Goal: Task Accomplishment & Management: Manage account settings

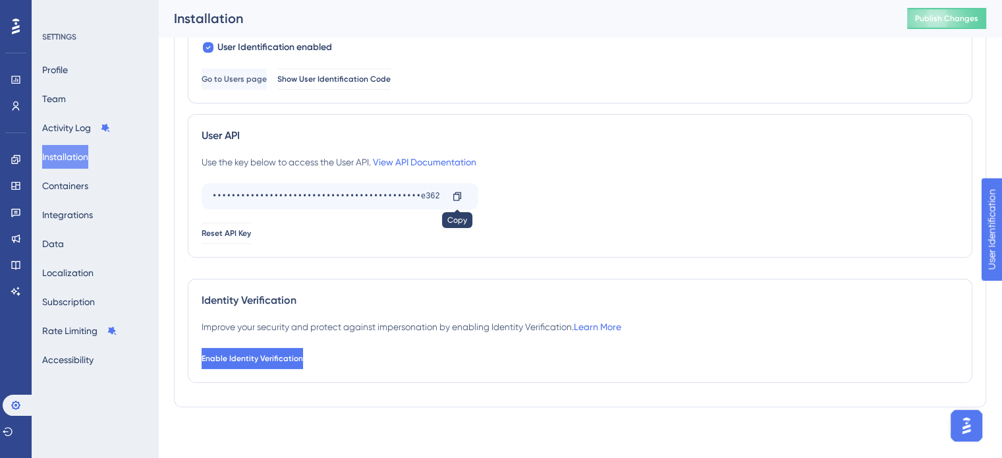
scroll to position [235, 0]
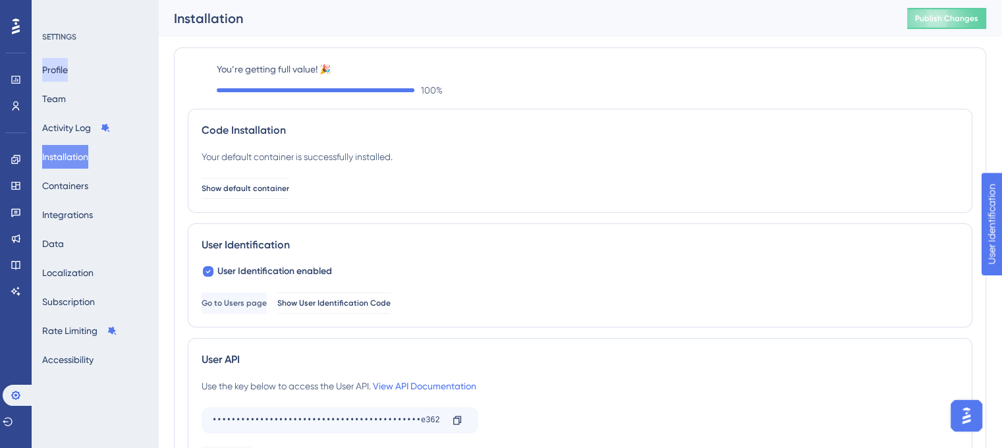
click at [66, 63] on button "Profile" at bounding box center [55, 70] width 26 height 24
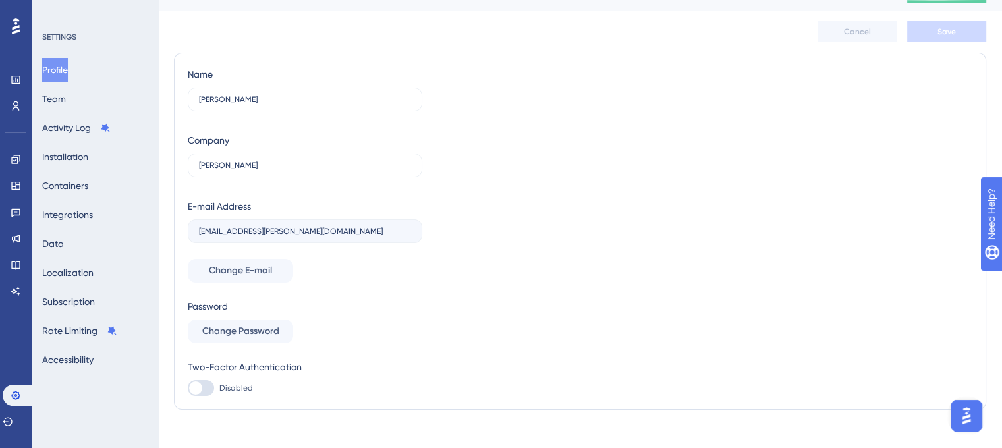
scroll to position [40, 0]
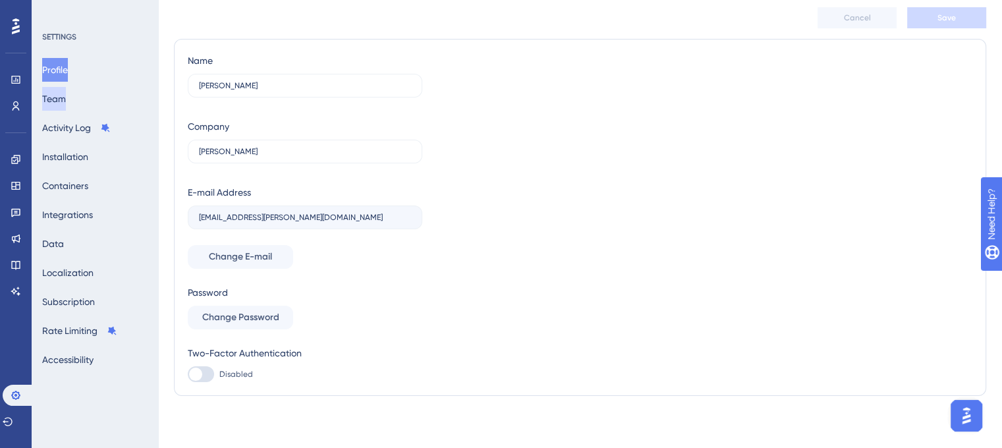
click at [66, 100] on button "Team" at bounding box center [54, 99] width 24 height 24
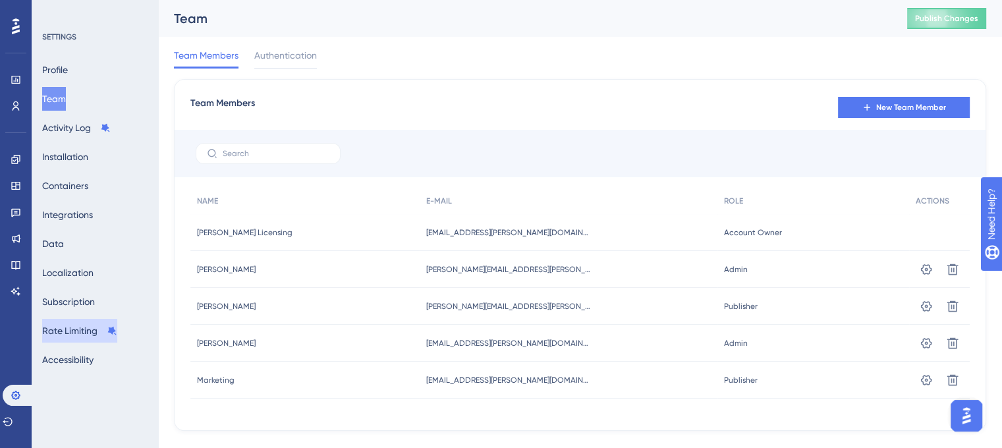
click at [67, 332] on button "Rate Limiting" at bounding box center [79, 331] width 75 height 24
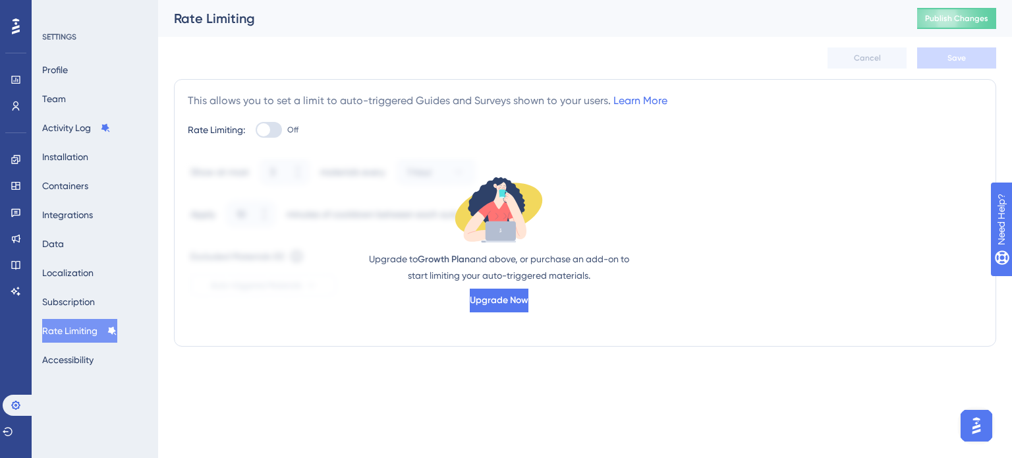
click at [966, 420] on img "Open AI Assistant Launcher" at bounding box center [977, 426] width 24 height 24
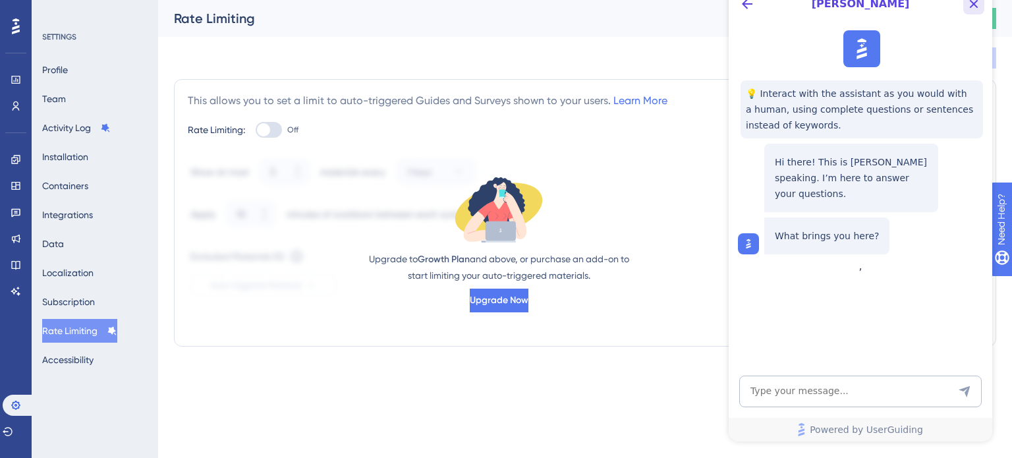
click at [973, 2] on icon "Close Button" at bounding box center [974, 4] width 16 height 16
